Goal: Task Accomplishment & Management: Use online tool/utility

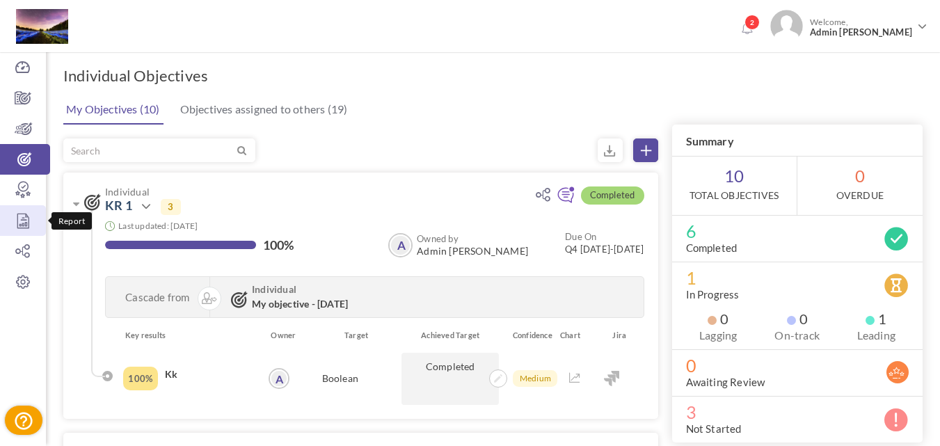
click at [22, 214] on icon at bounding box center [23, 221] width 46 height 14
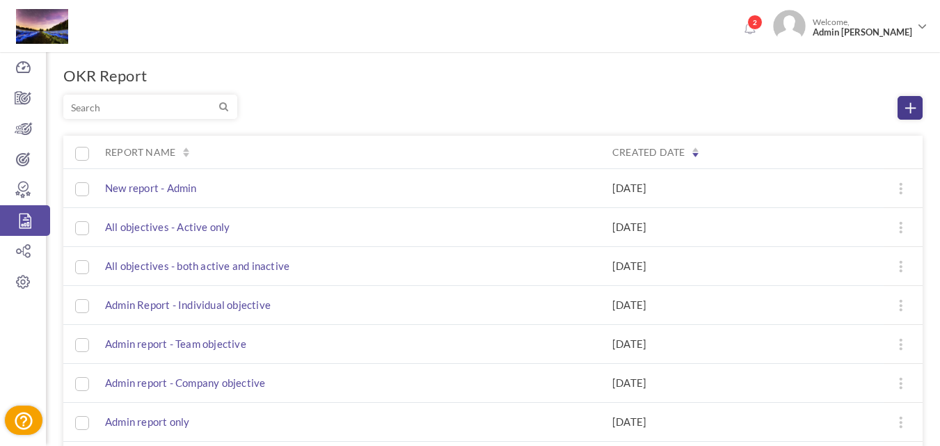
click at [910, 109] on icon at bounding box center [910, 108] width 10 height 10
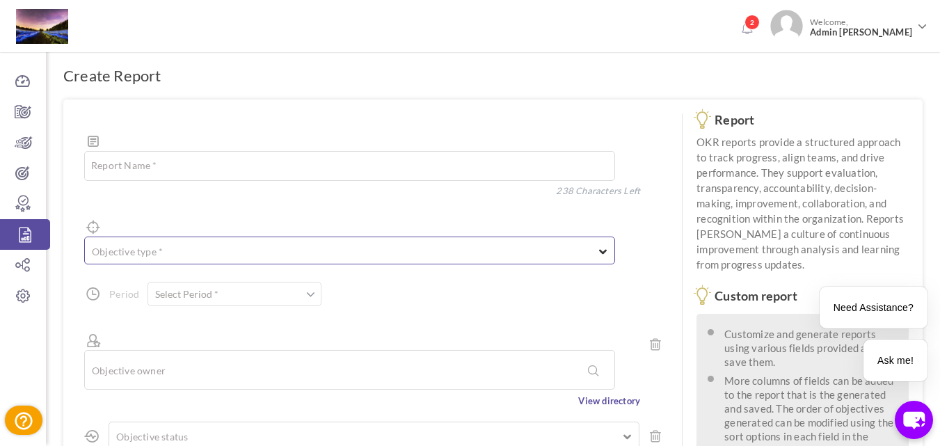
type textarea "New report 1"
click at [161, 242] on ul at bounding box center [349, 249] width 529 height 14
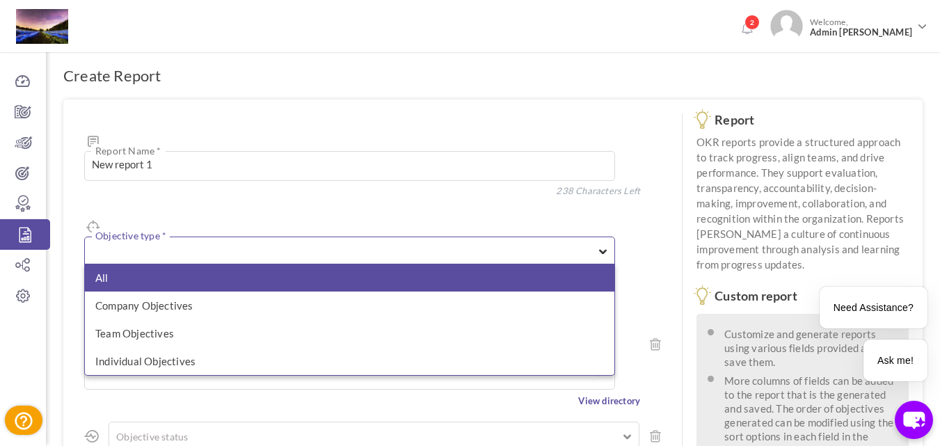
click at [153, 264] on li "All" at bounding box center [349, 278] width 529 height 28
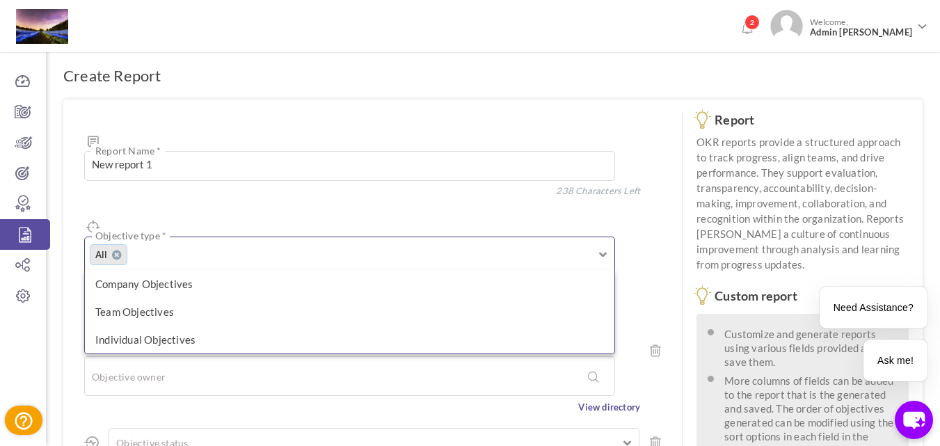
click at [305, 109] on div "New report 1 Report Name * 238 Characters Left Objective type * All All Company…" at bounding box center [372, 445] width 619 height 692
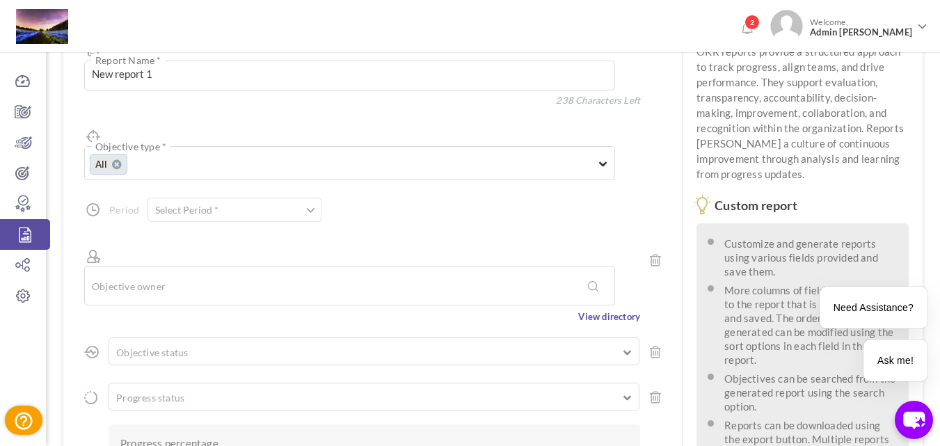
scroll to position [92, 0]
click at [230, 196] on input "text" at bounding box center [235, 208] width 174 height 24
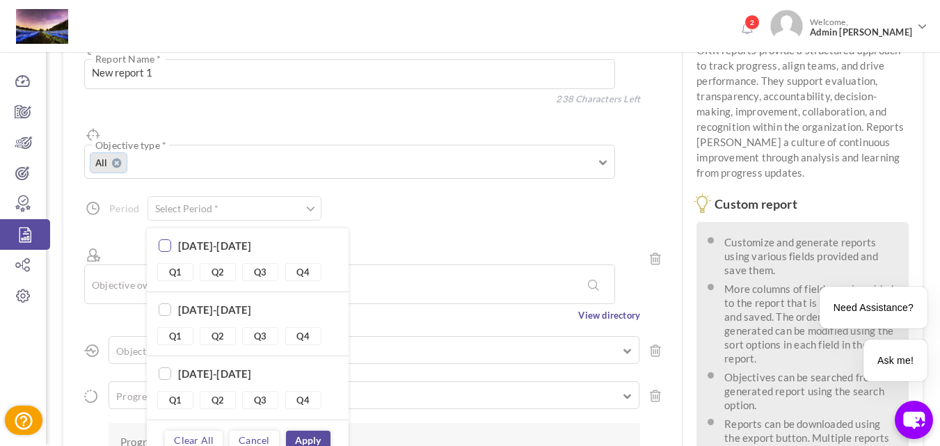
click at [170, 240] on input "checkbox" at bounding box center [165, 246] width 13 height 13
checkbox input "true"
type input "Q1 2027-2028 - Q4 2027-2028"
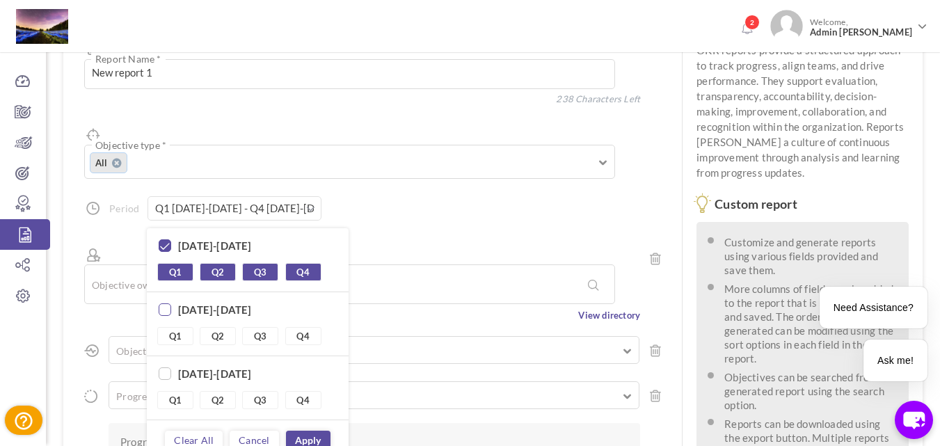
click at [163, 304] on input "checkbox" at bounding box center [165, 310] width 13 height 13
checkbox input "true"
type input "Q1 2026-2027 - Q4 2027-2028"
click at [168, 368] on input "checkbox" at bounding box center [165, 374] width 13 height 13
checkbox input "true"
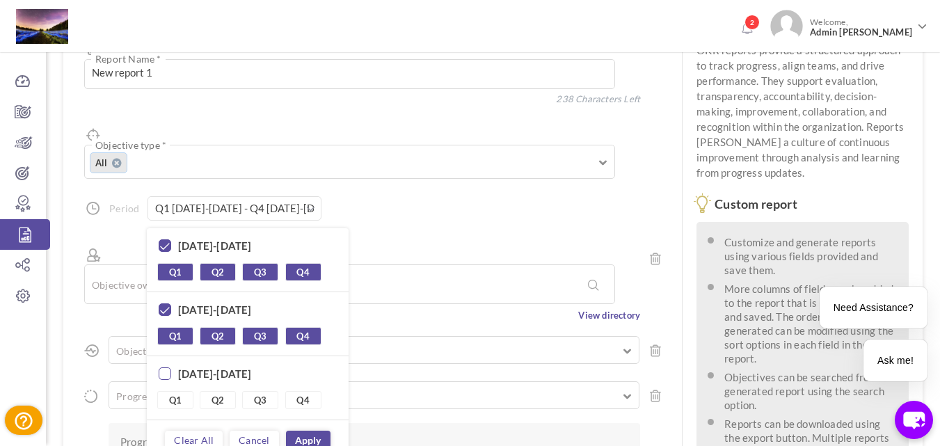
type input "Q1 2025-2026 - Q4 2027-2028"
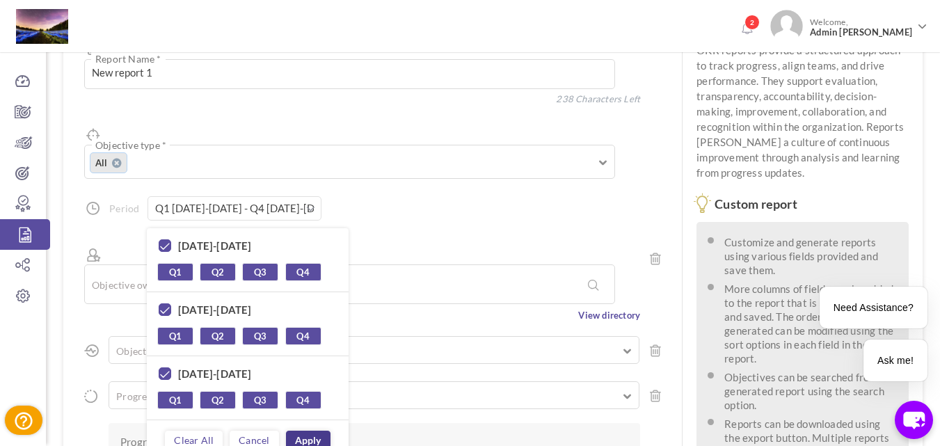
click at [301, 431] on link "Apply" at bounding box center [308, 440] width 45 height 19
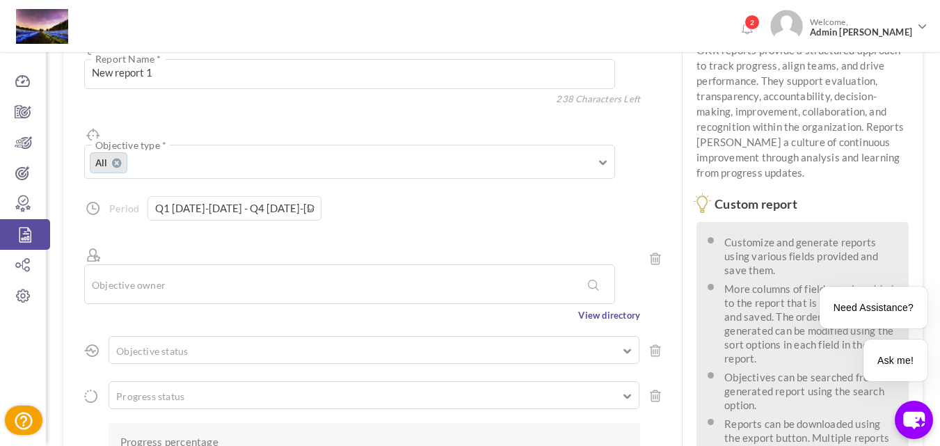
scroll to position [353, 0]
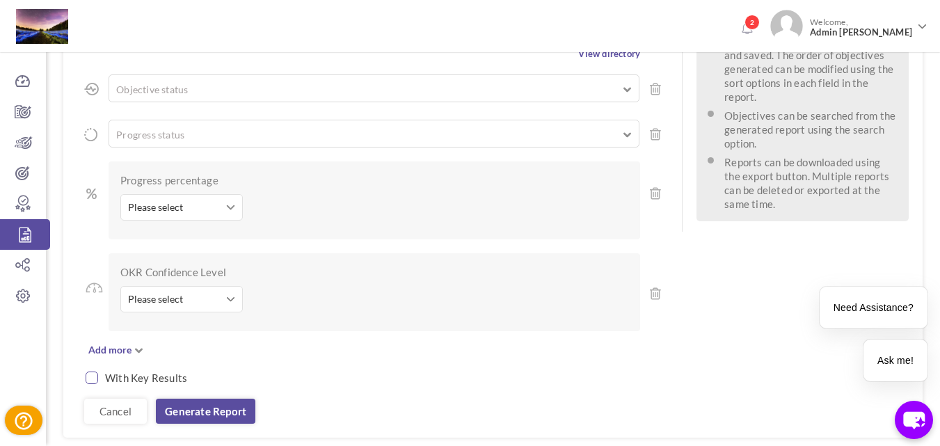
click at [89, 372] on input "checkbox" at bounding box center [92, 378] width 13 height 13
checkbox input "true"
click at [191, 399] on link "Generate report" at bounding box center [205, 411] width 99 height 25
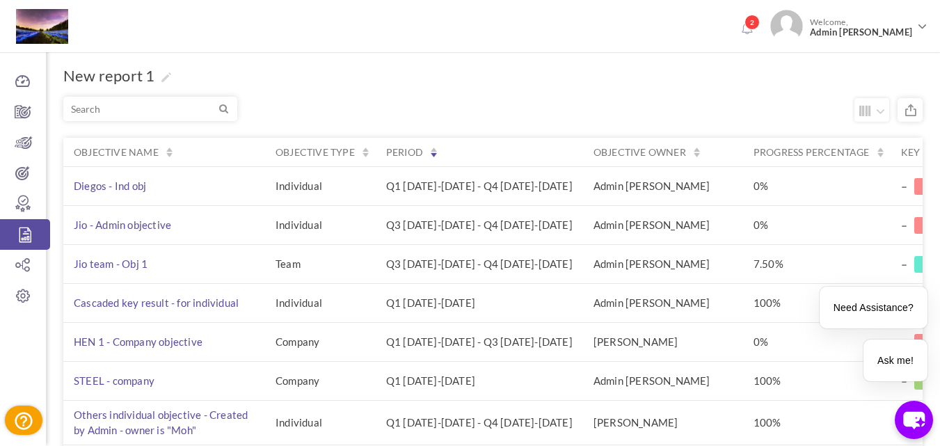
scroll to position [483, 0]
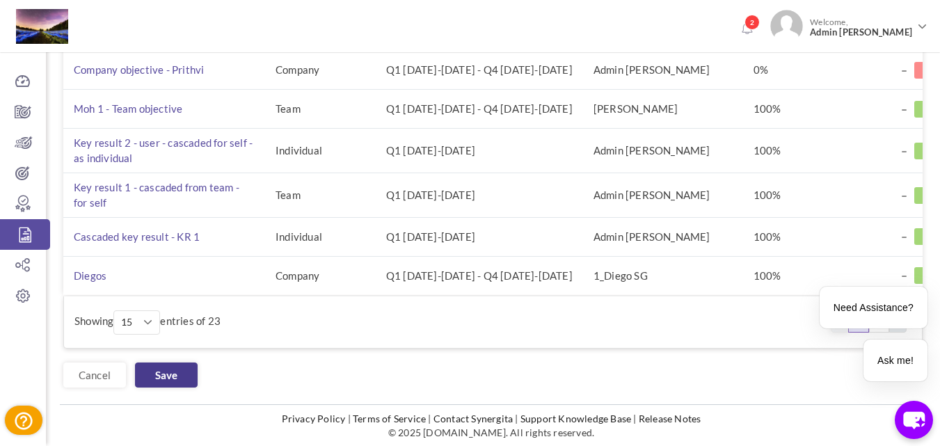
click at [170, 380] on link "Save" at bounding box center [166, 375] width 63 height 25
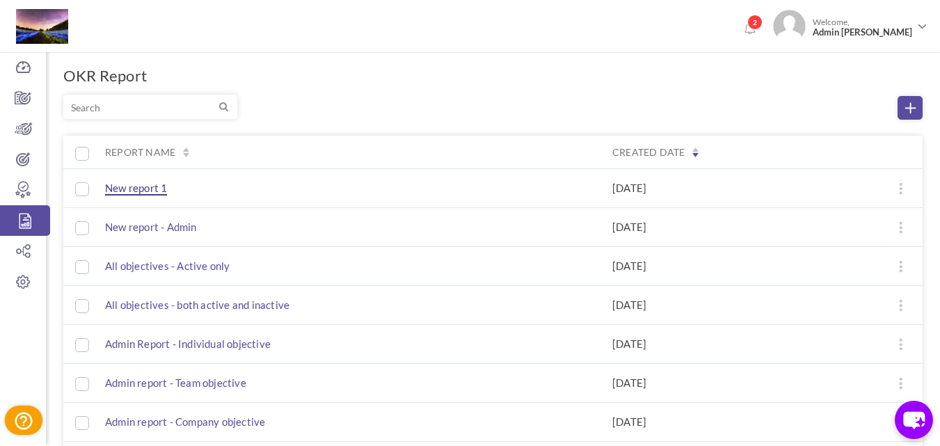
click at [145, 190] on span "New report 1" at bounding box center [136, 189] width 62 height 14
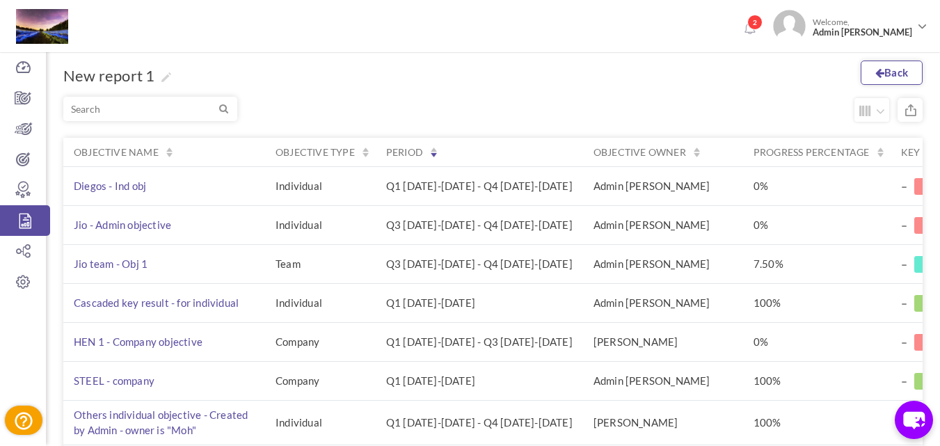
click at [888, 68] on link "Back" at bounding box center [892, 73] width 62 height 24
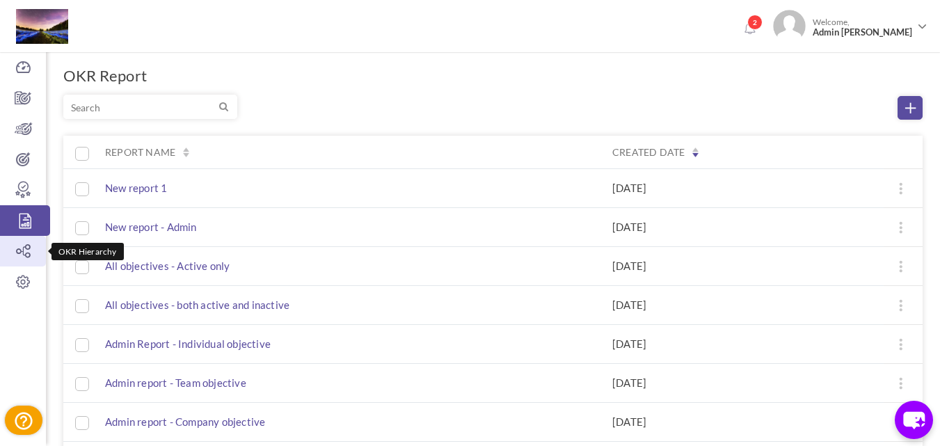
click at [15, 248] on icon at bounding box center [23, 251] width 46 height 14
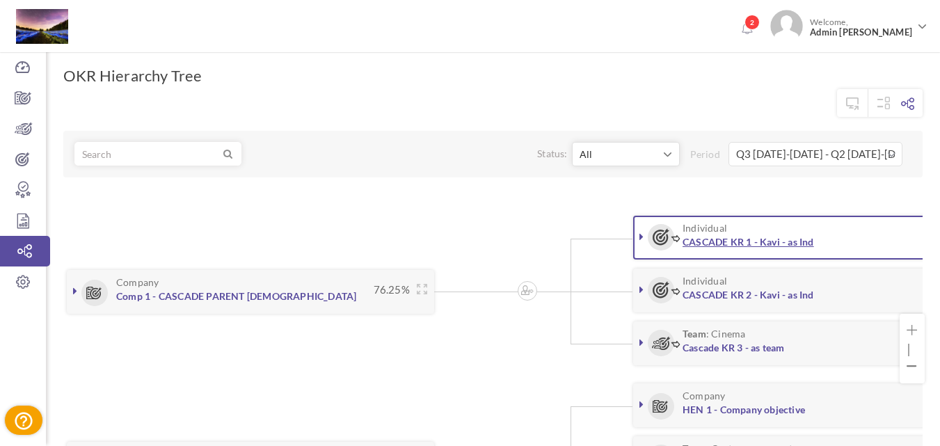
click at [724, 244] on link "CASCADE KR 1 - Kavi - as Ind" at bounding box center [749, 242] width 132 height 12
